Goal: Information Seeking & Learning: Check status

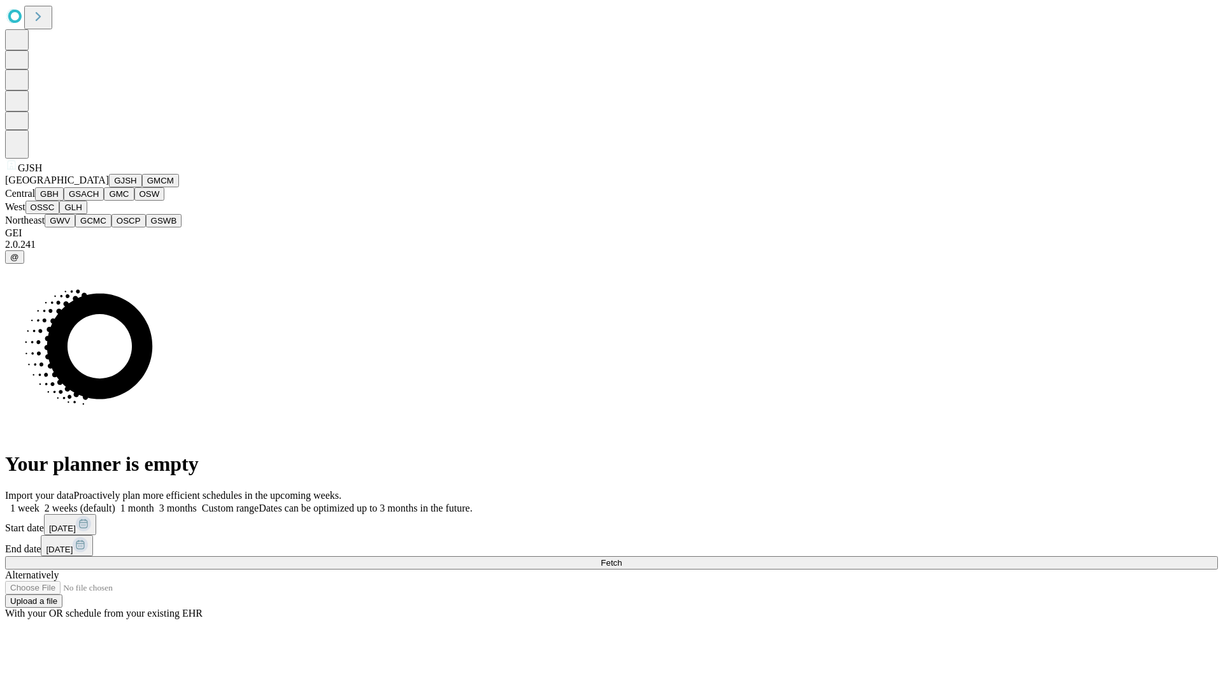
click at [109, 187] on button "GJSH" at bounding box center [125, 180] width 33 height 13
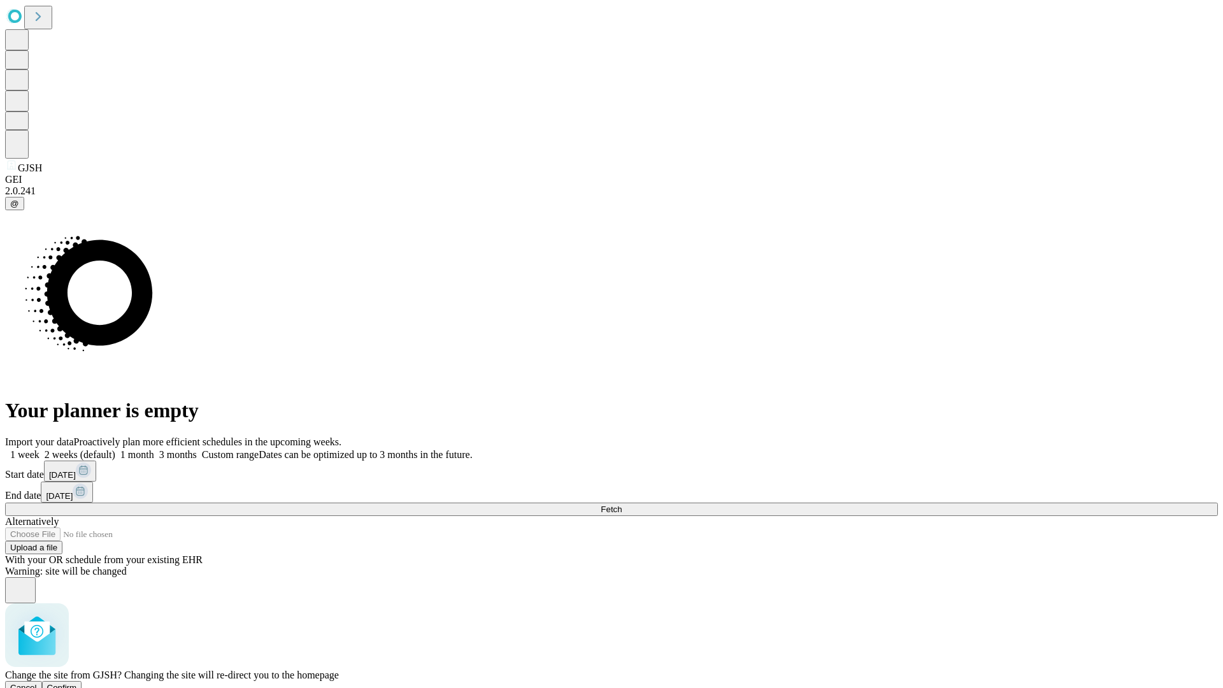
click at [77, 683] on span "Confirm" at bounding box center [62, 688] width 30 height 10
click at [154, 449] on label "1 month" at bounding box center [134, 454] width 39 height 11
click at [622, 505] on span "Fetch" at bounding box center [611, 510] width 21 height 10
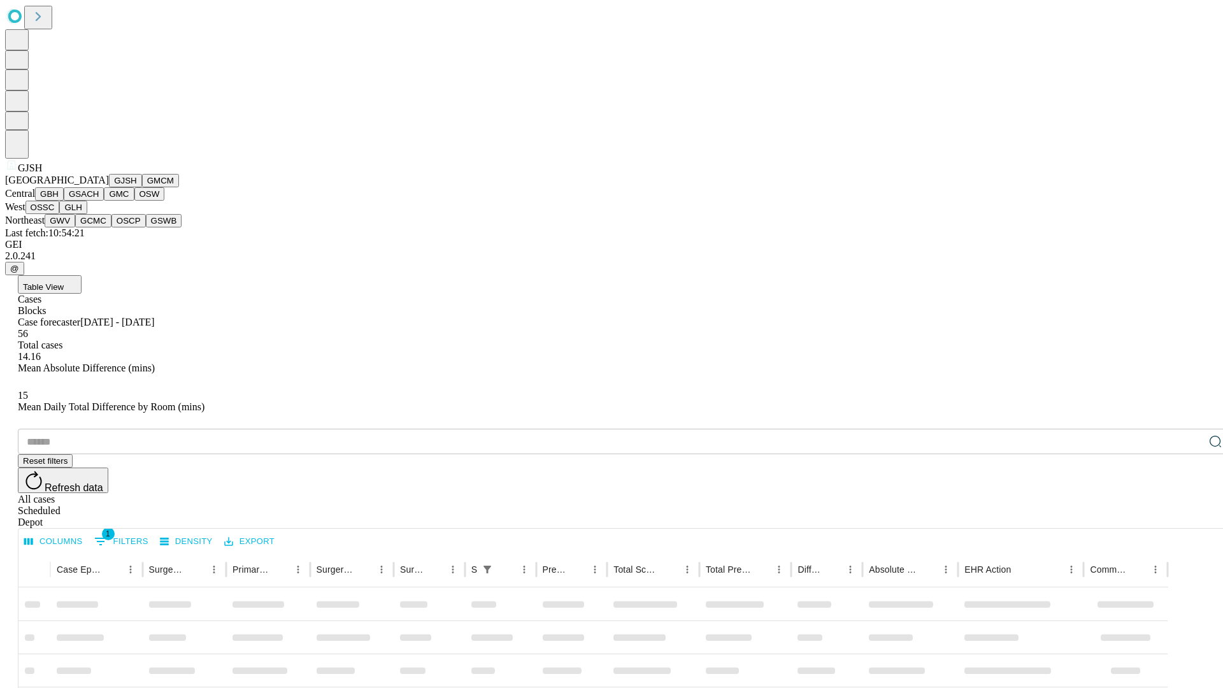
click at [142, 187] on button "GMCM" at bounding box center [160, 180] width 37 height 13
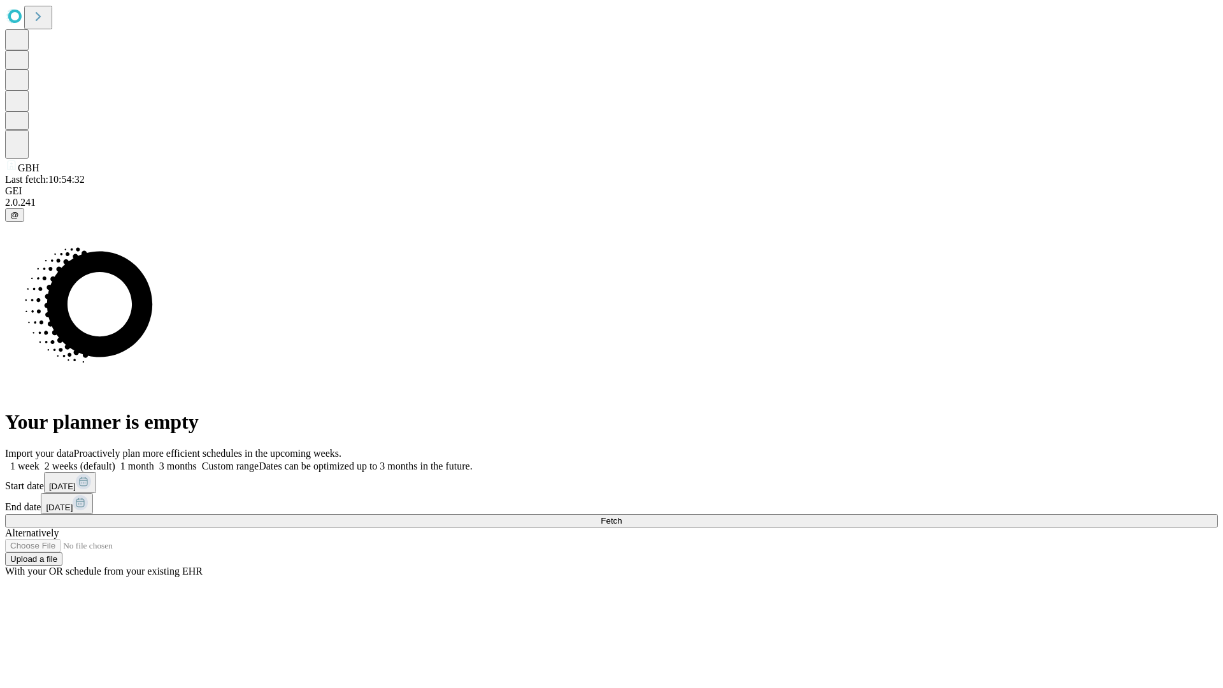
click at [154, 461] on label "1 month" at bounding box center [134, 466] width 39 height 11
click at [622, 516] on span "Fetch" at bounding box center [611, 521] width 21 height 10
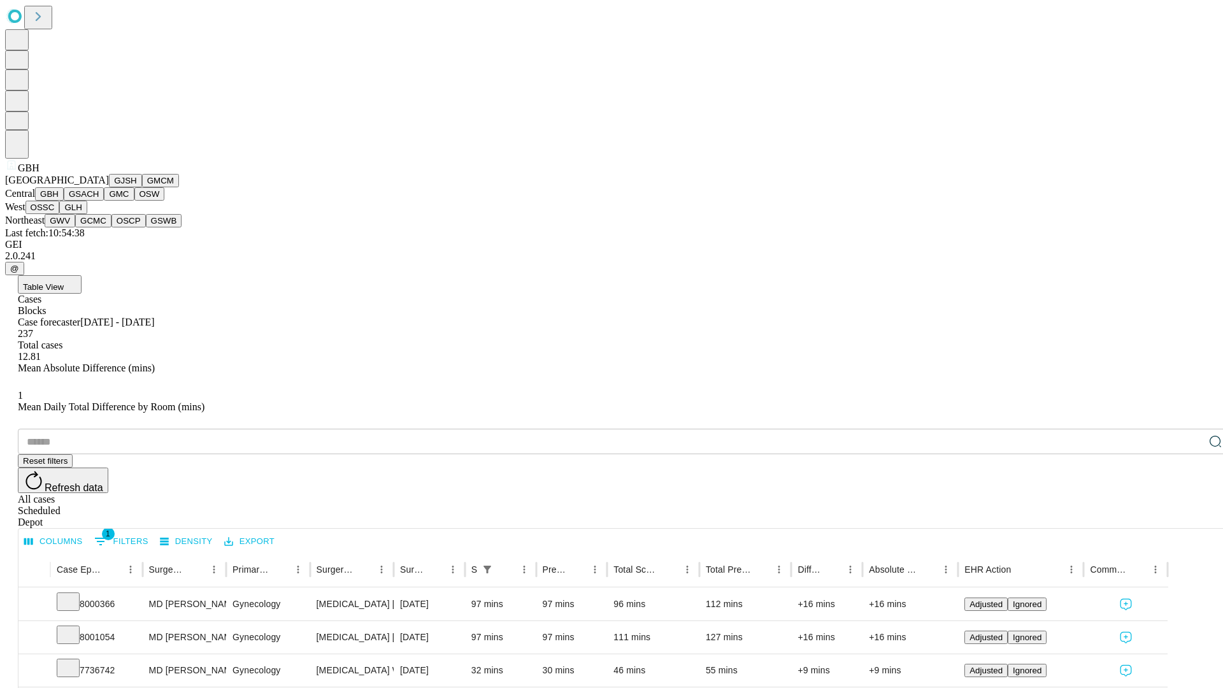
click at [99, 201] on button "GSACH" at bounding box center [84, 193] width 40 height 13
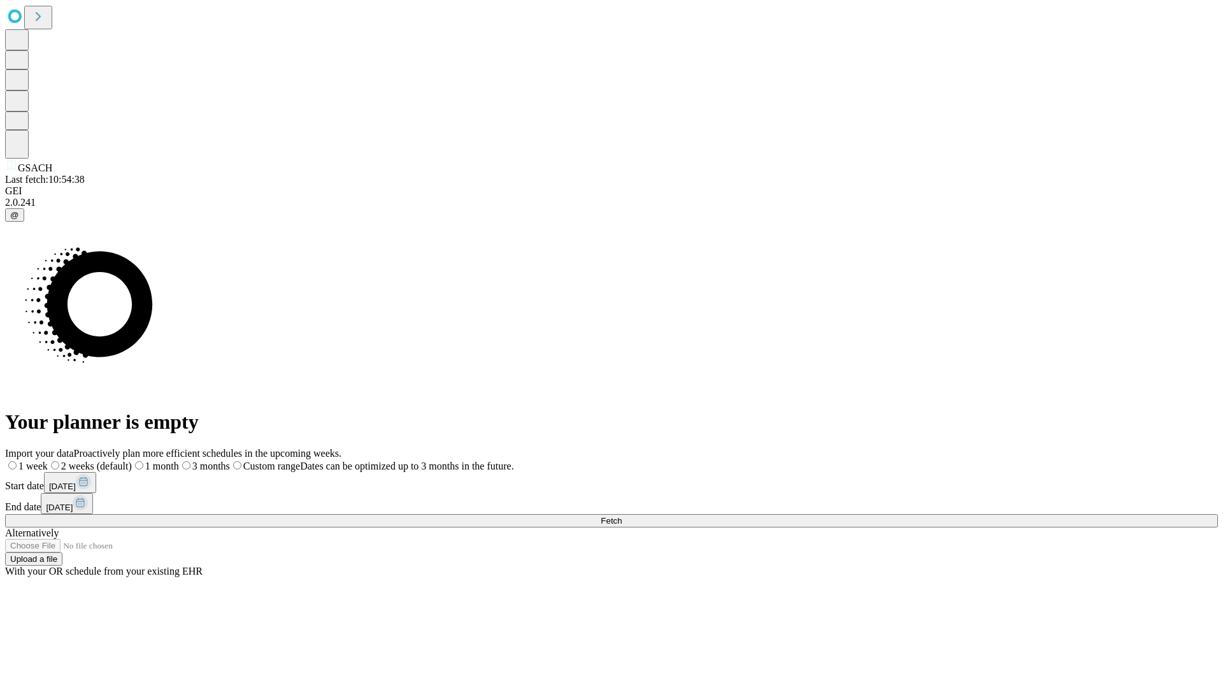
click at [179, 461] on label "1 month" at bounding box center [155, 466] width 47 height 11
click at [622, 516] on span "Fetch" at bounding box center [611, 521] width 21 height 10
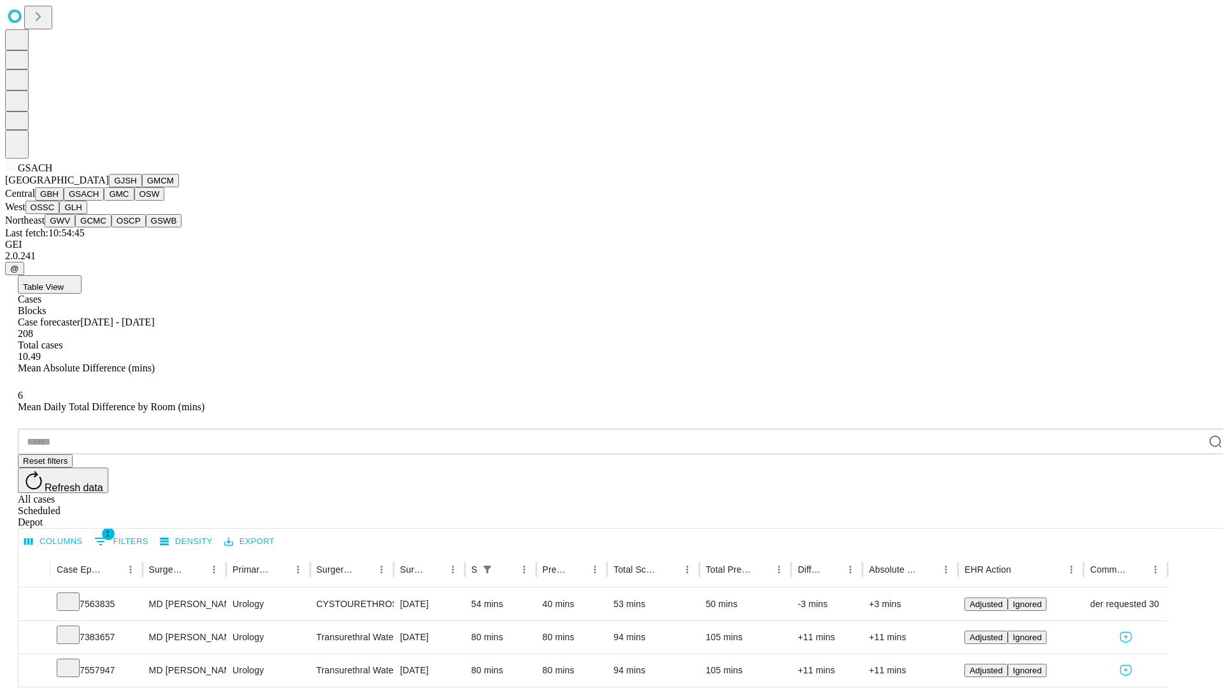
click at [104, 201] on button "GMC" at bounding box center [119, 193] width 30 height 13
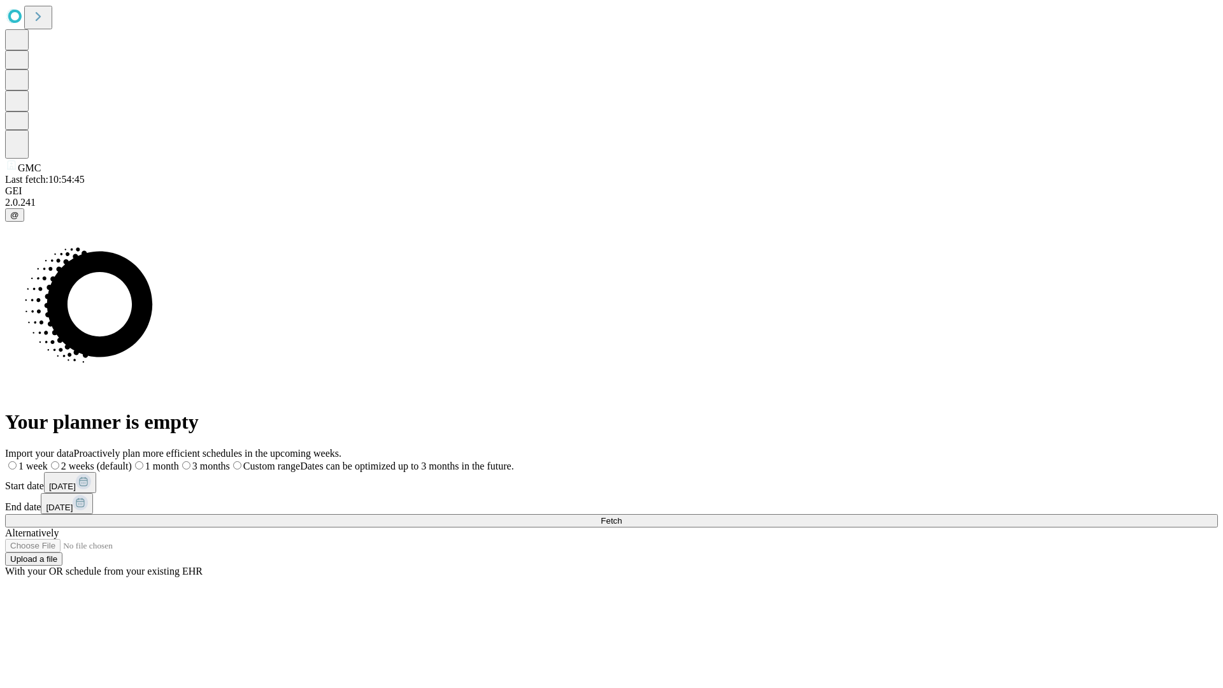
click at [179, 461] on label "1 month" at bounding box center [155, 466] width 47 height 11
click at [622, 516] on span "Fetch" at bounding box center [611, 521] width 21 height 10
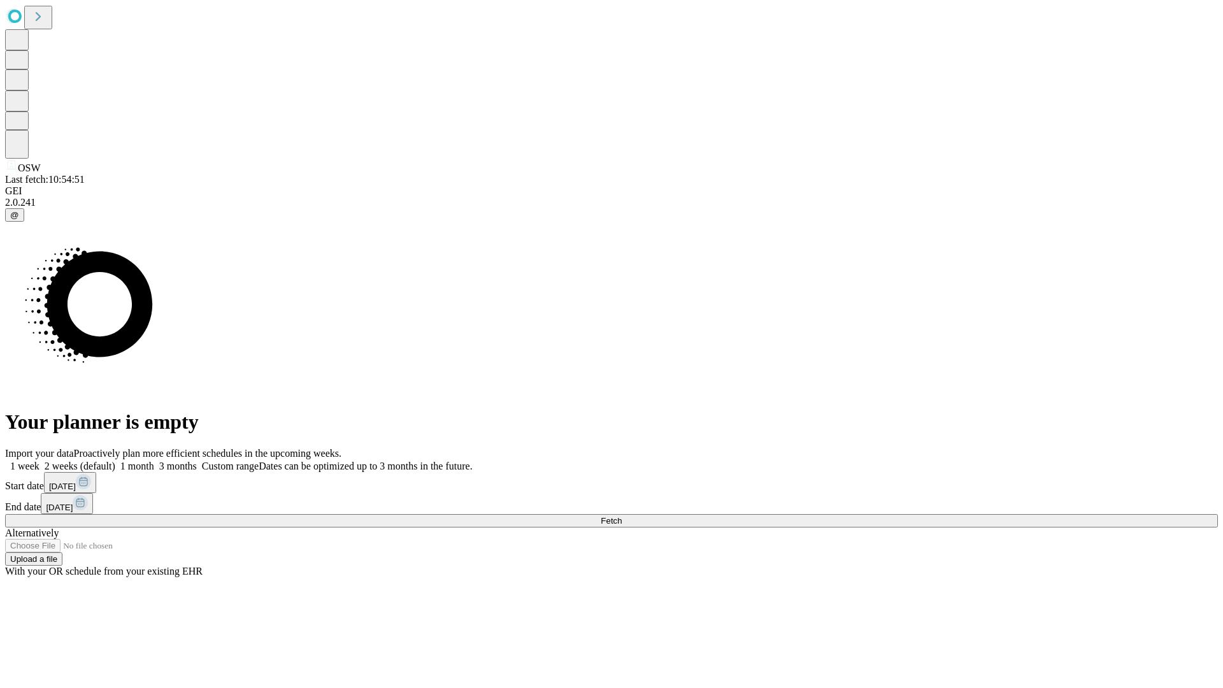
click at [154, 461] on label "1 month" at bounding box center [134, 466] width 39 height 11
click at [622, 516] on span "Fetch" at bounding box center [611, 521] width 21 height 10
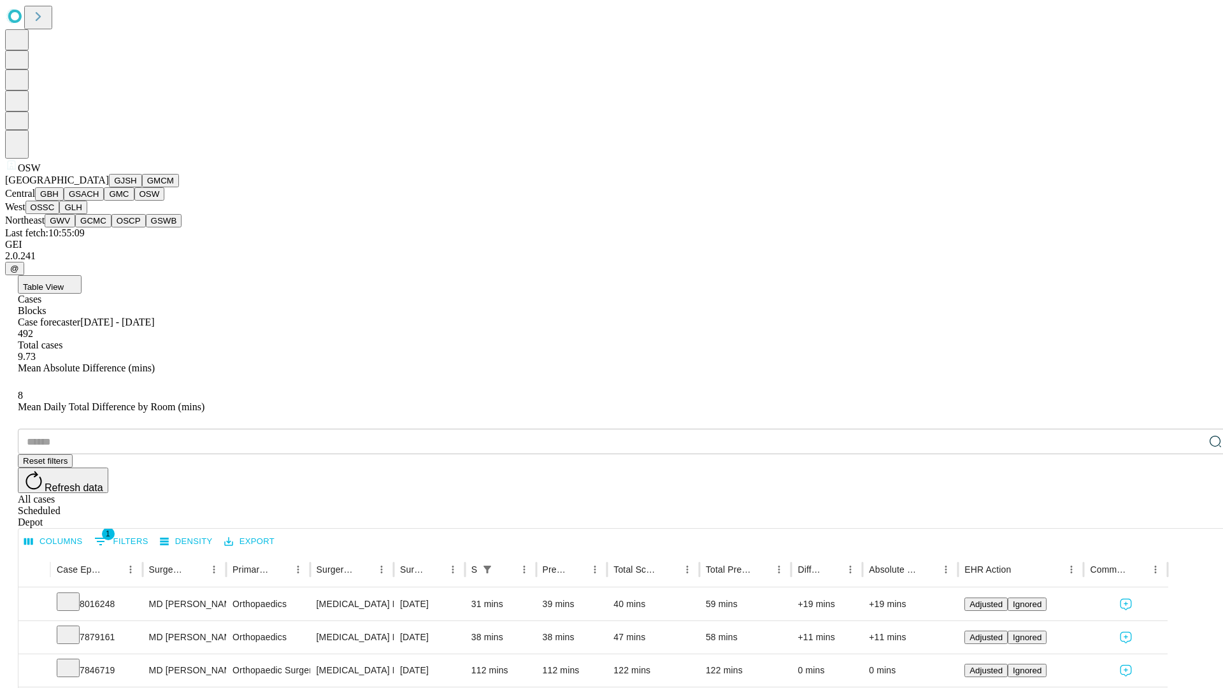
click at [60, 214] on button "OSSC" at bounding box center [42, 207] width 34 height 13
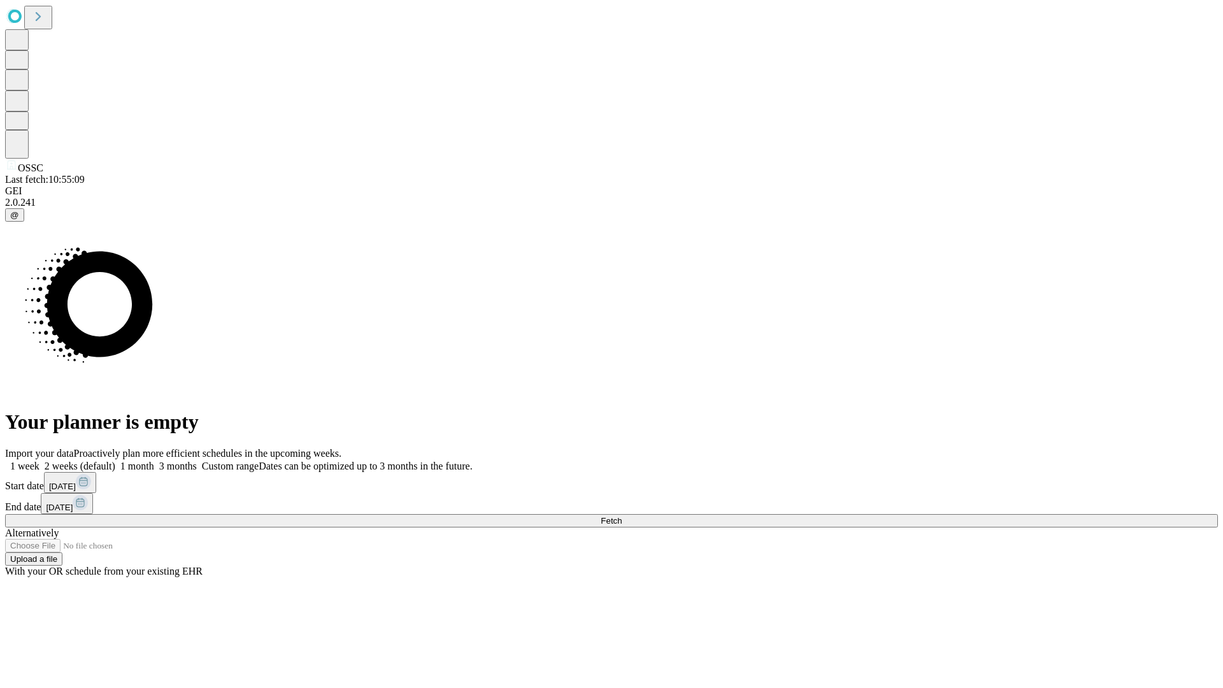
click at [154, 461] on label "1 month" at bounding box center [134, 466] width 39 height 11
click at [622, 516] on span "Fetch" at bounding box center [611, 521] width 21 height 10
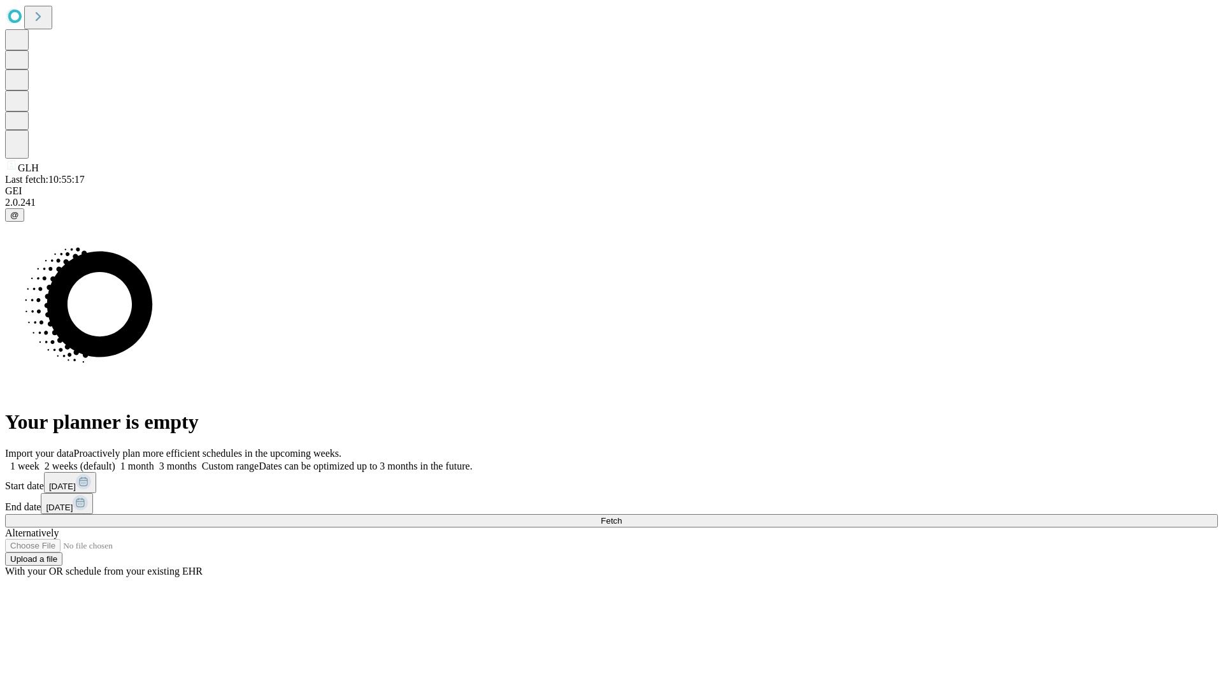
click at [154, 461] on label "1 month" at bounding box center [134, 466] width 39 height 11
click at [622, 516] on span "Fetch" at bounding box center [611, 521] width 21 height 10
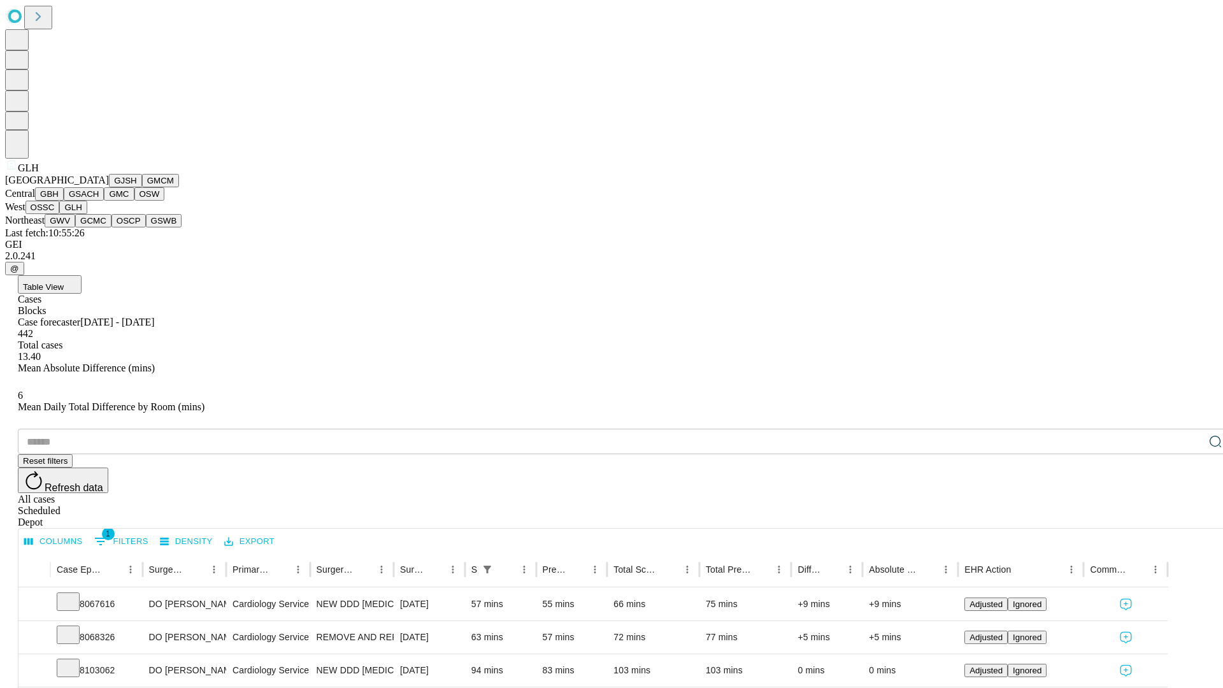
click at [75, 227] on button "GWV" at bounding box center [60, 220] width 31 height 13
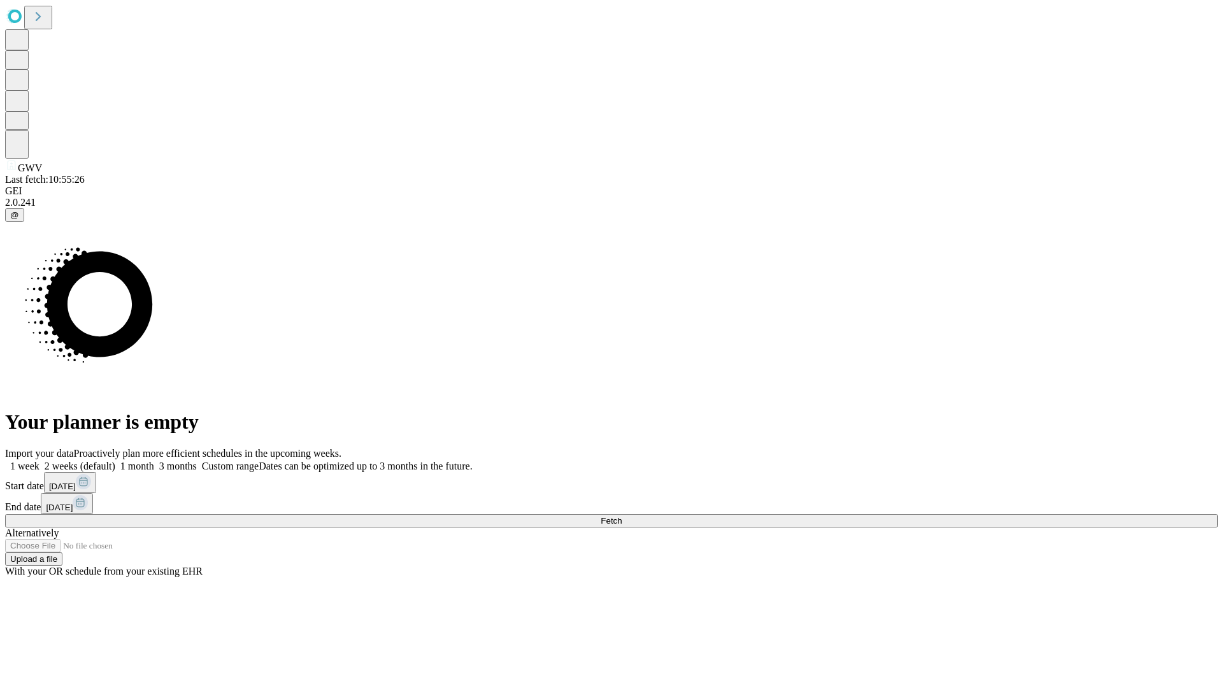
click at [622, 516] on span "Fetch" at bounding box center [611, 521] width 21 height 10
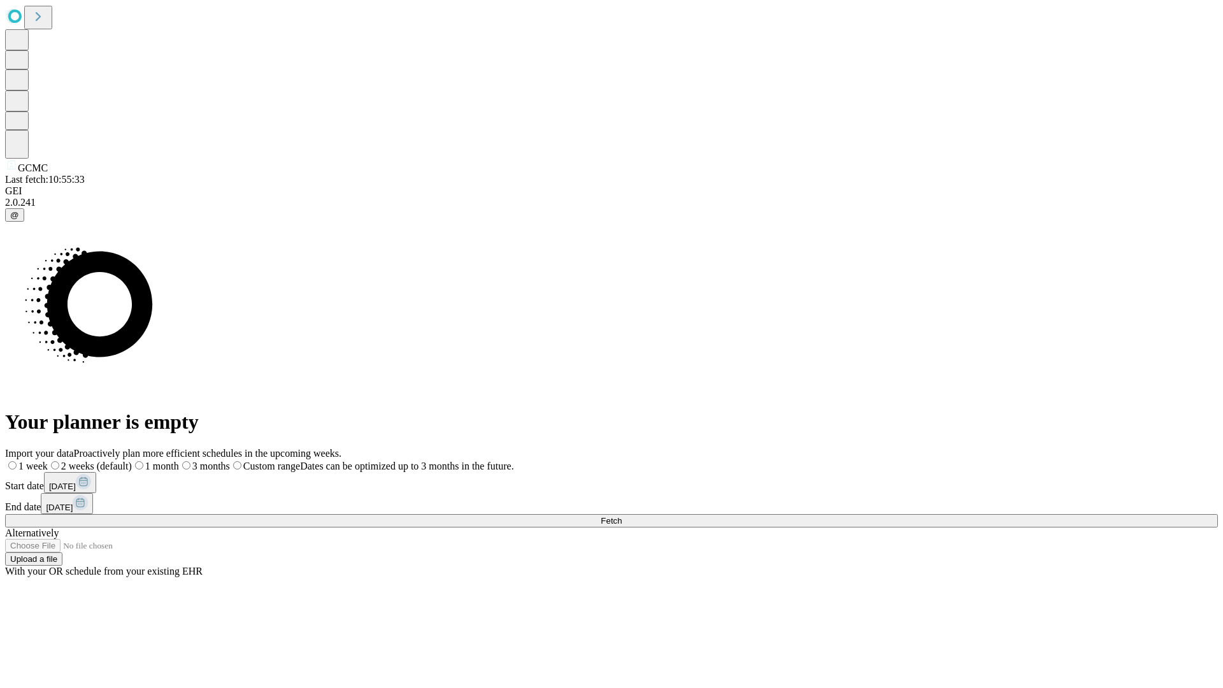
click at [622, 516] on span "Fetch" at bounding box center [611, 521] width 21 height 10
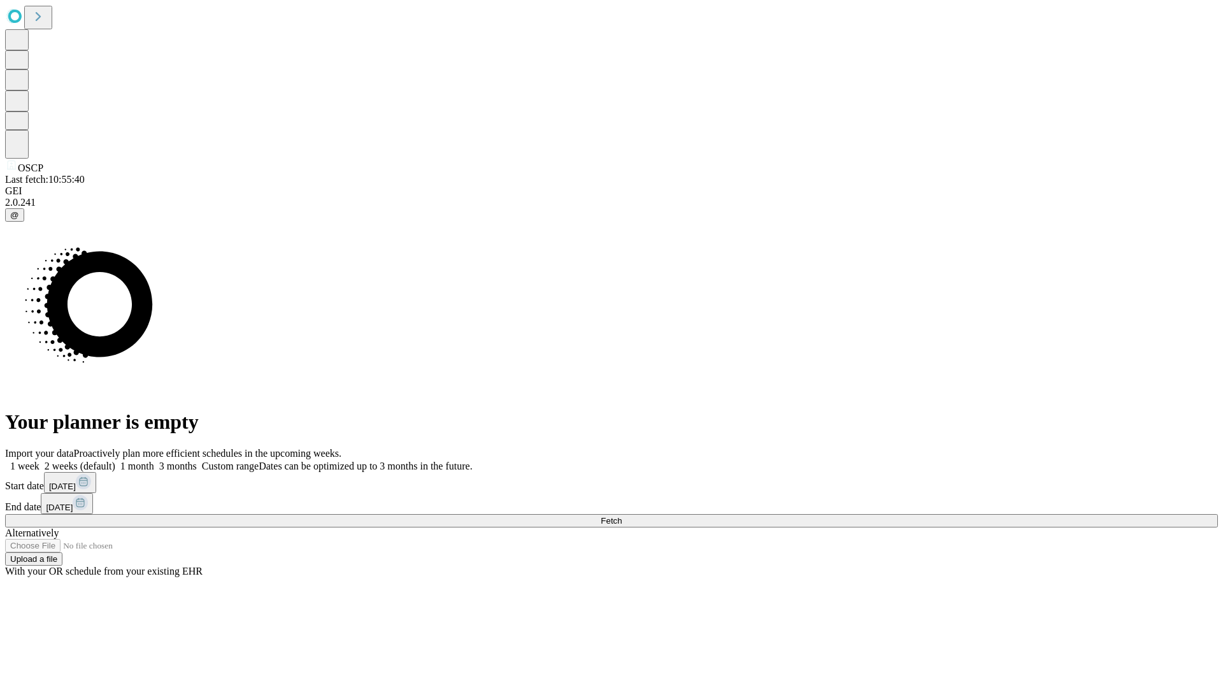
click at [154, 461] on label "1 month" at bounding box center [134, 466] width 39 height 11
click at [622, 516] on span "Fetch" at bounding box center [611, 521] width 21 height 10
